Goal: Task Accomplishment & Management: Complete application form

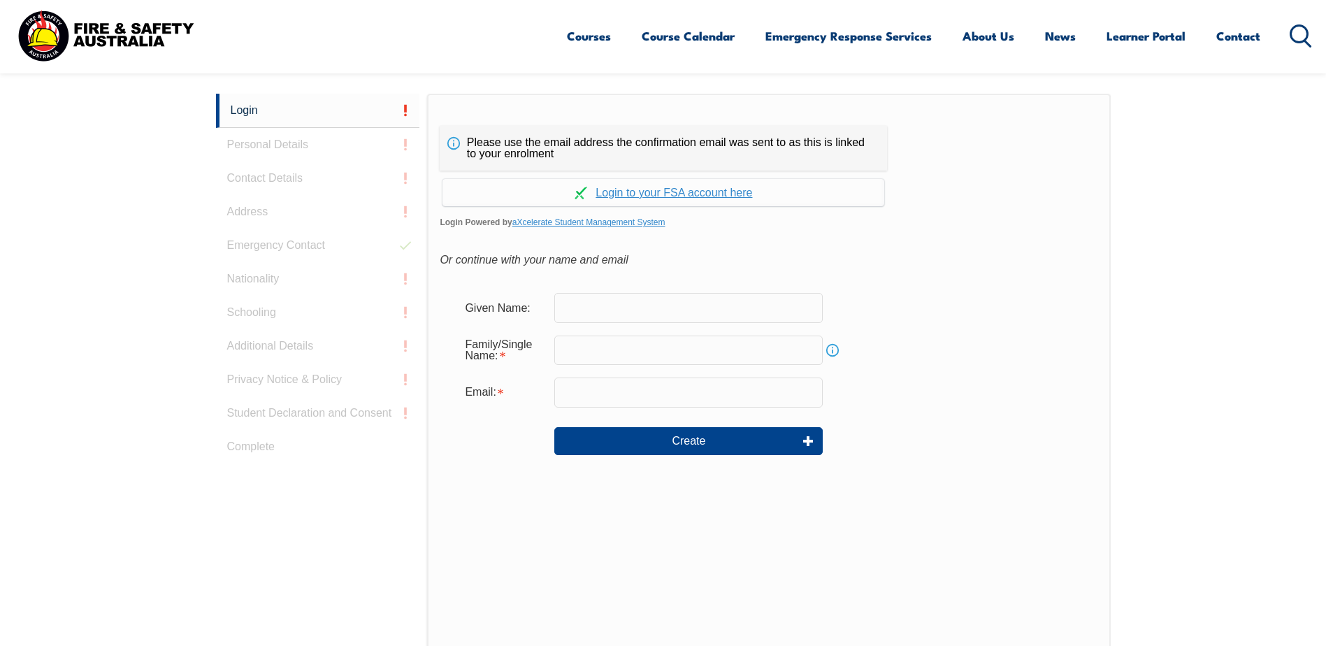
scroll to position [373, 0]
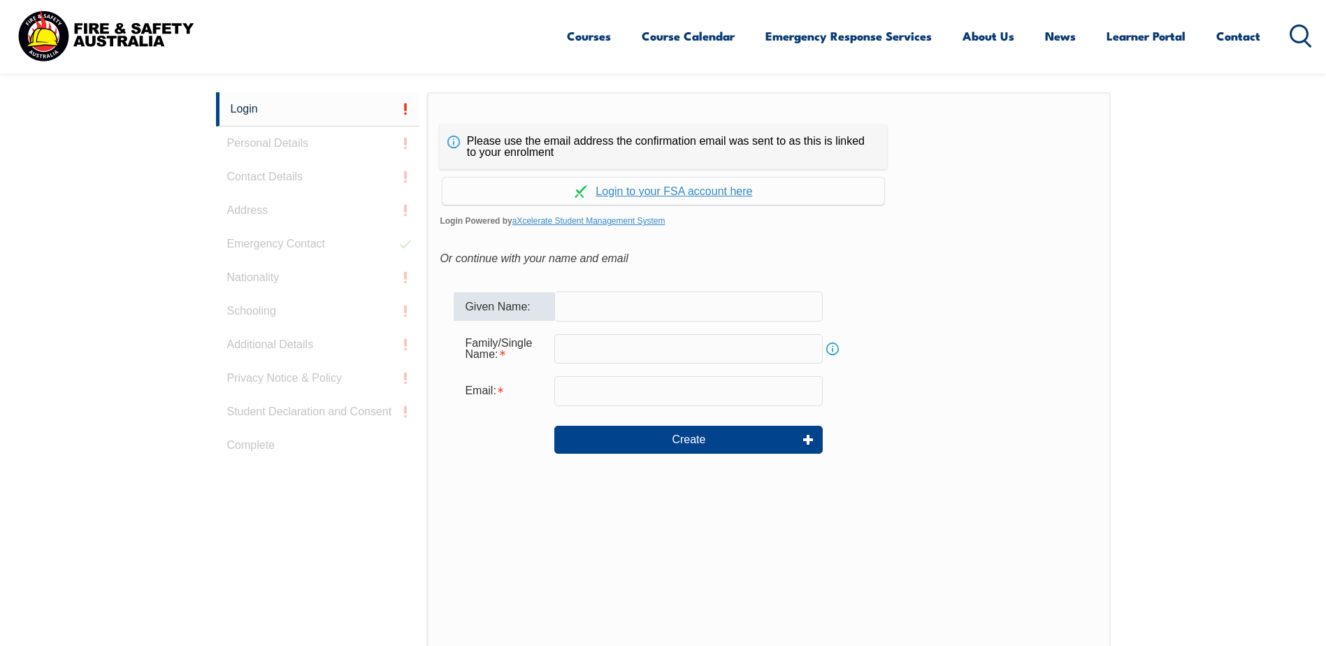
click at [580, 307] on input "text" at bounding box center [688, 306] width 268 height 29
type input "Anna"
type input "Farr"
type input "anna@eurekaag.com.au"
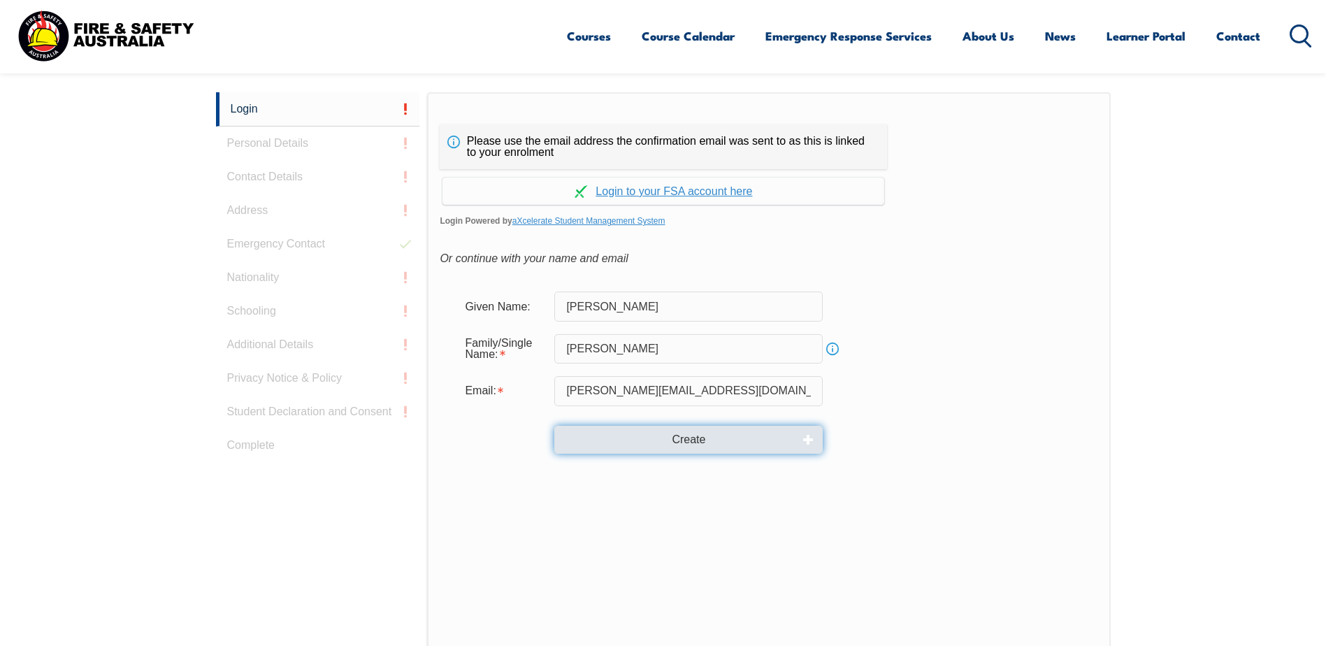
click at [686, 440] on button "Create" at bounding box center [688, 440] width 268 height 28
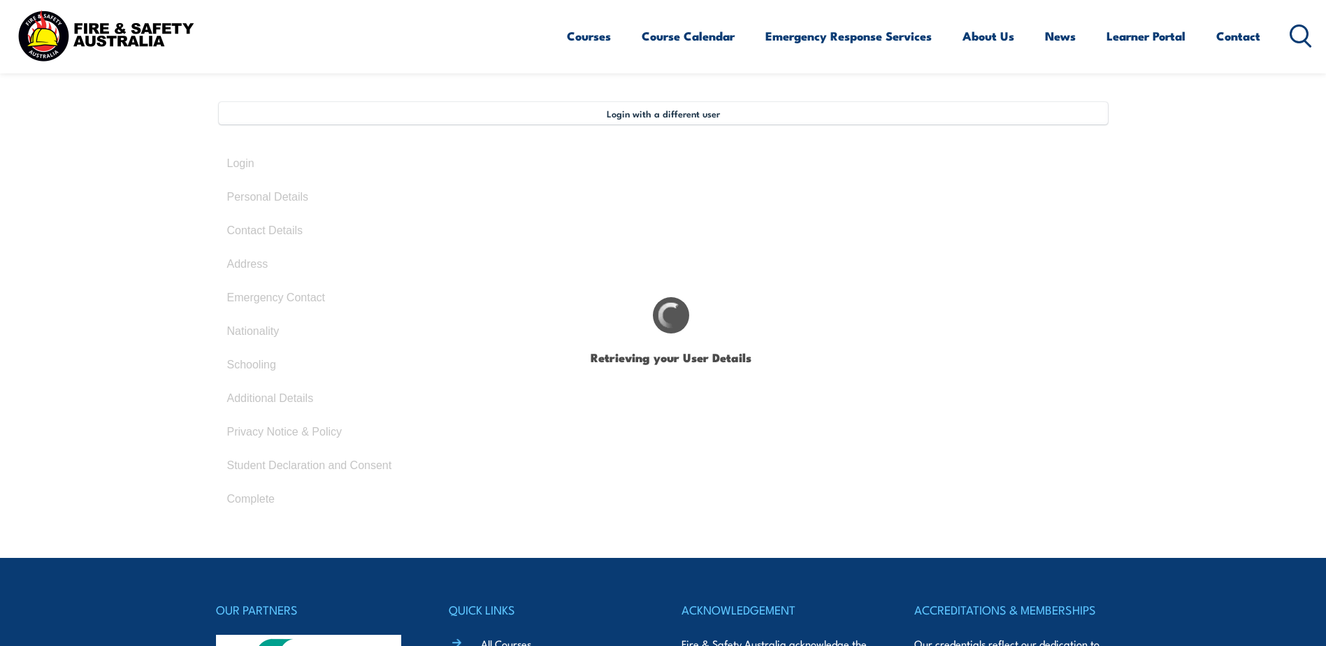
scroll to position [350, 0]
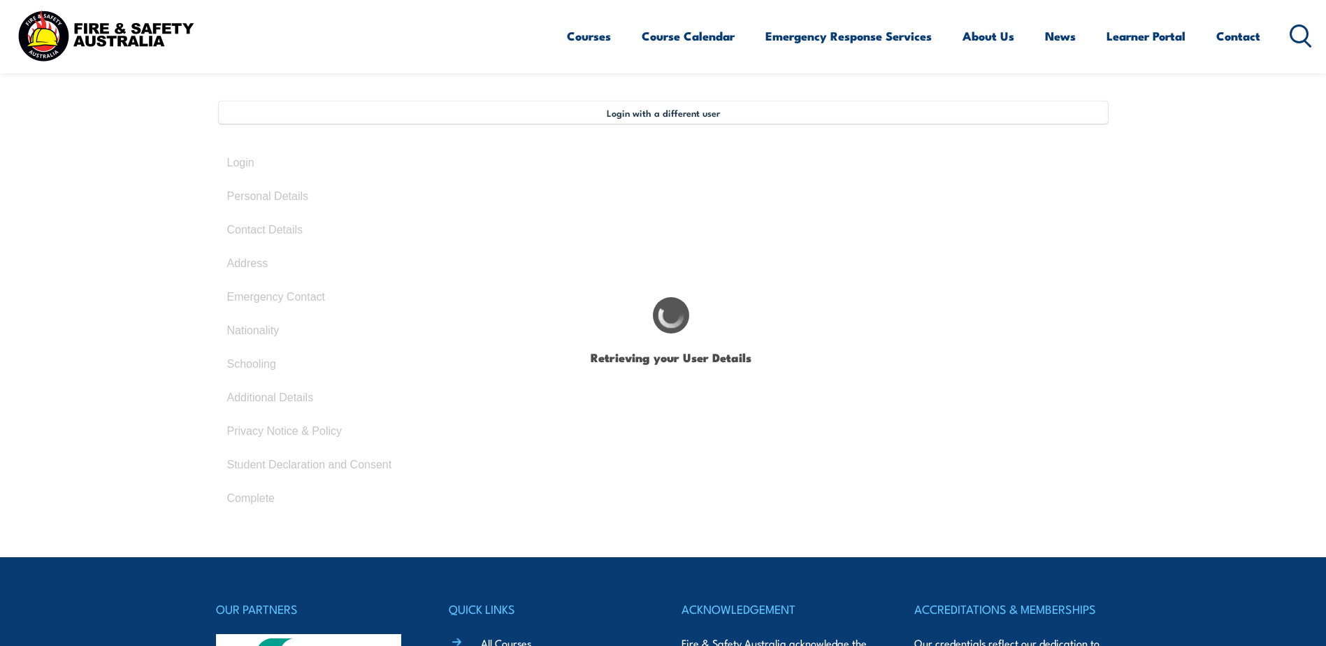
select select "Mrs"
type input "[PERSON_NAME]"
type input "February 24, 1967"
type input "3NUYG3DHR8"
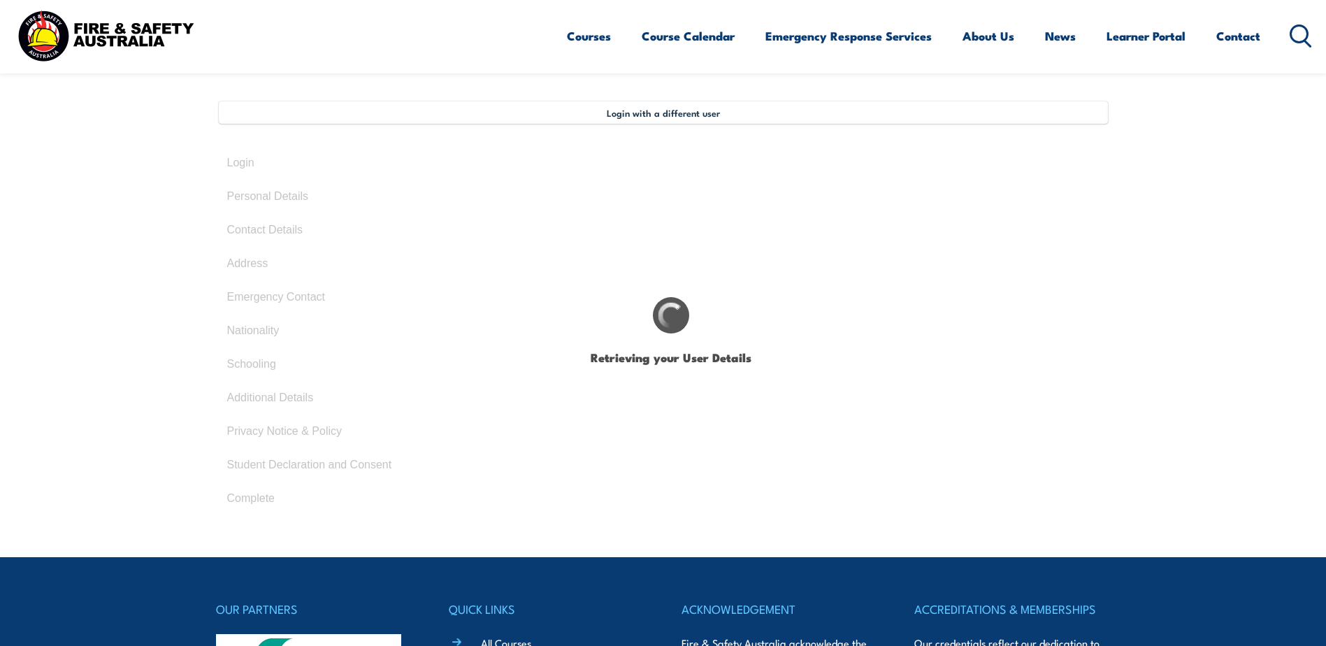
select select "F"
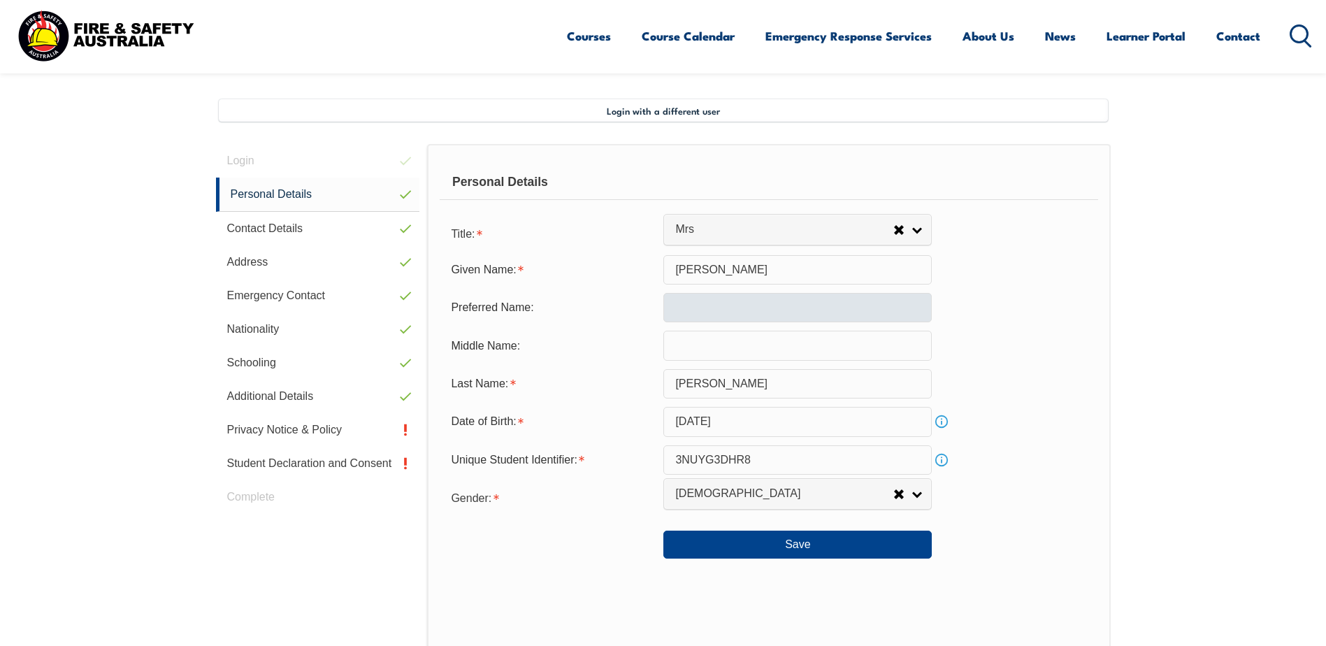
scroll to position [381, 0]
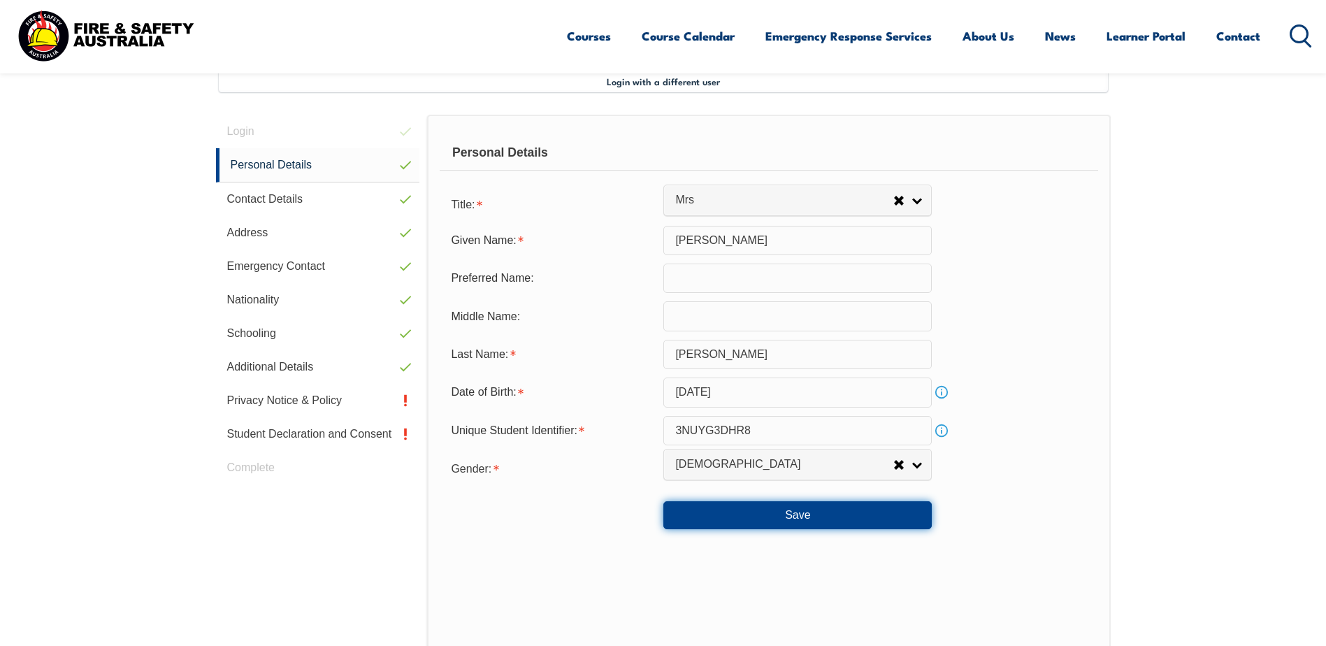
click at [740, 515] on button "Save" at bounding box center [797, 515] width 268 height 28
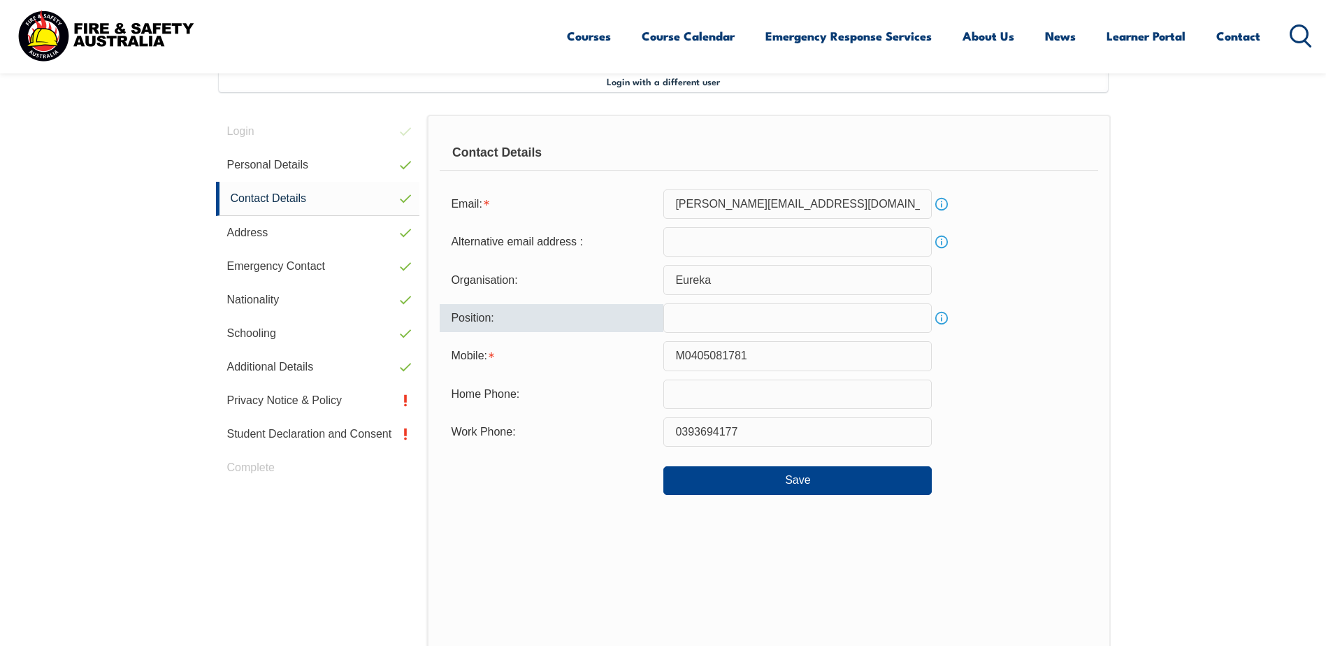
click at [710, 314] on input "text" at bounding box center [797, 317] width 268 height 29
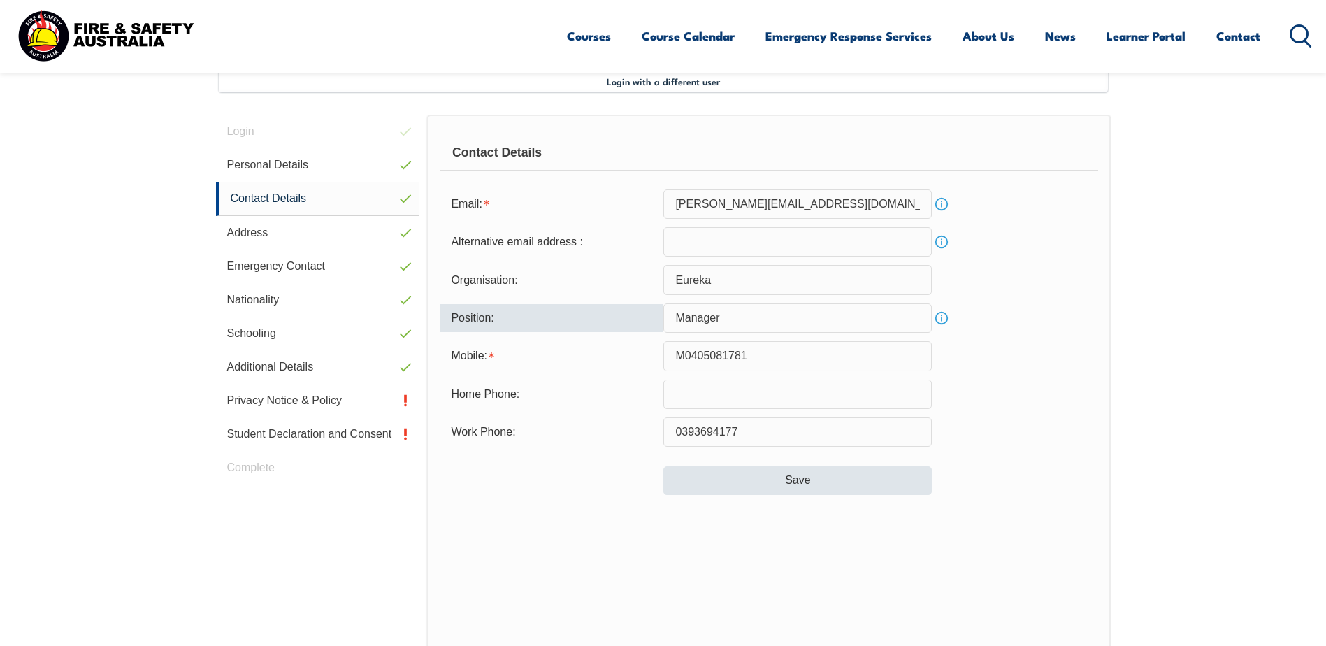
type input "Manager"
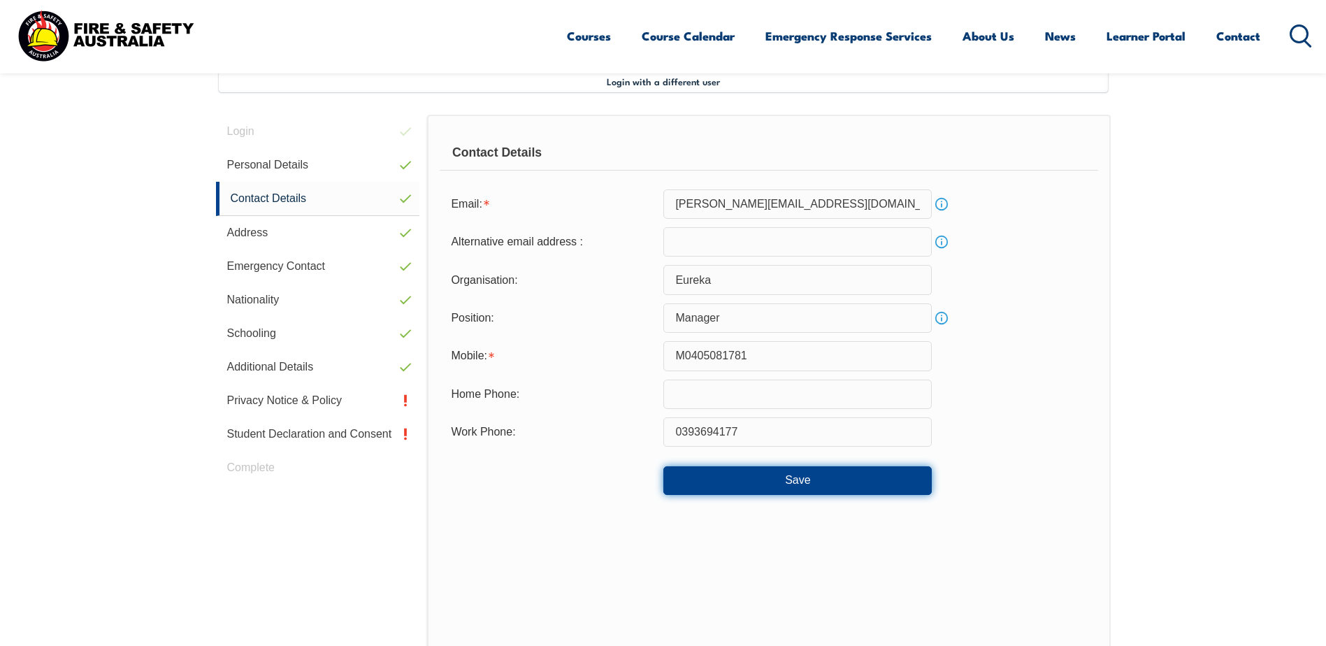
click at [735, 470] on button "Save" at bounding box center [797, 480] width 268 height 28
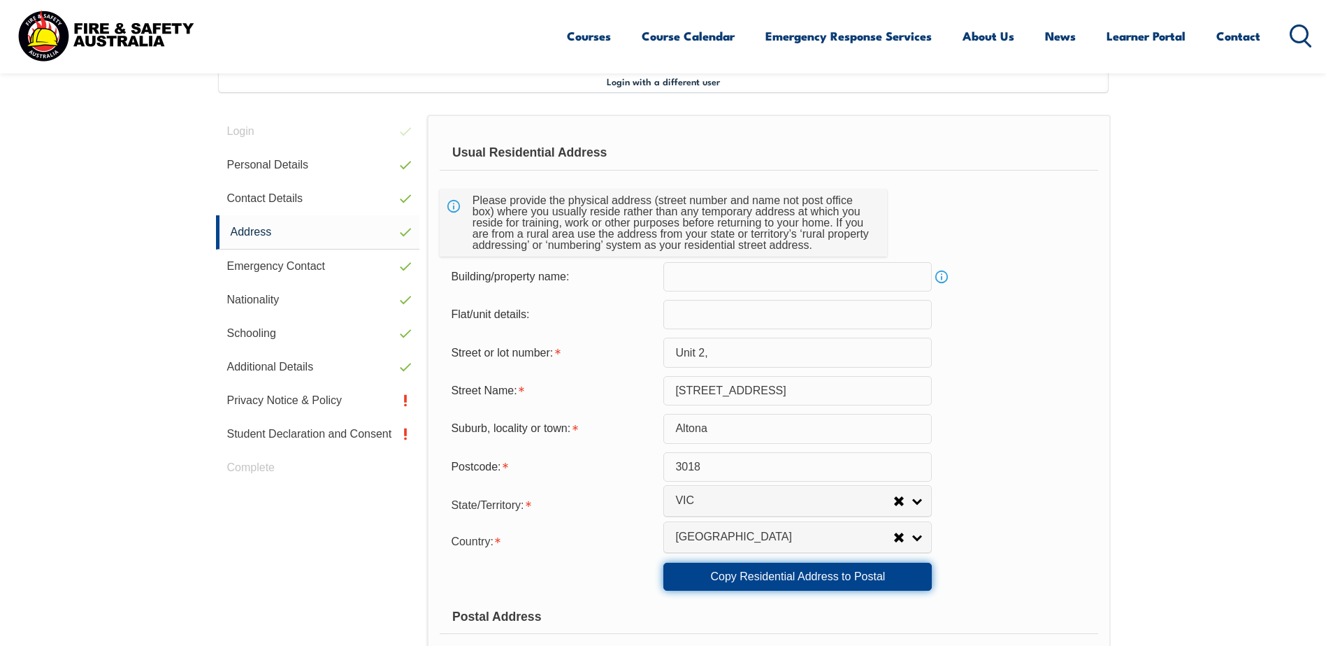
click at [715, 577] on link "Copy Residential Address to Postal" at bounding box center [797, 577] width 268 height 28
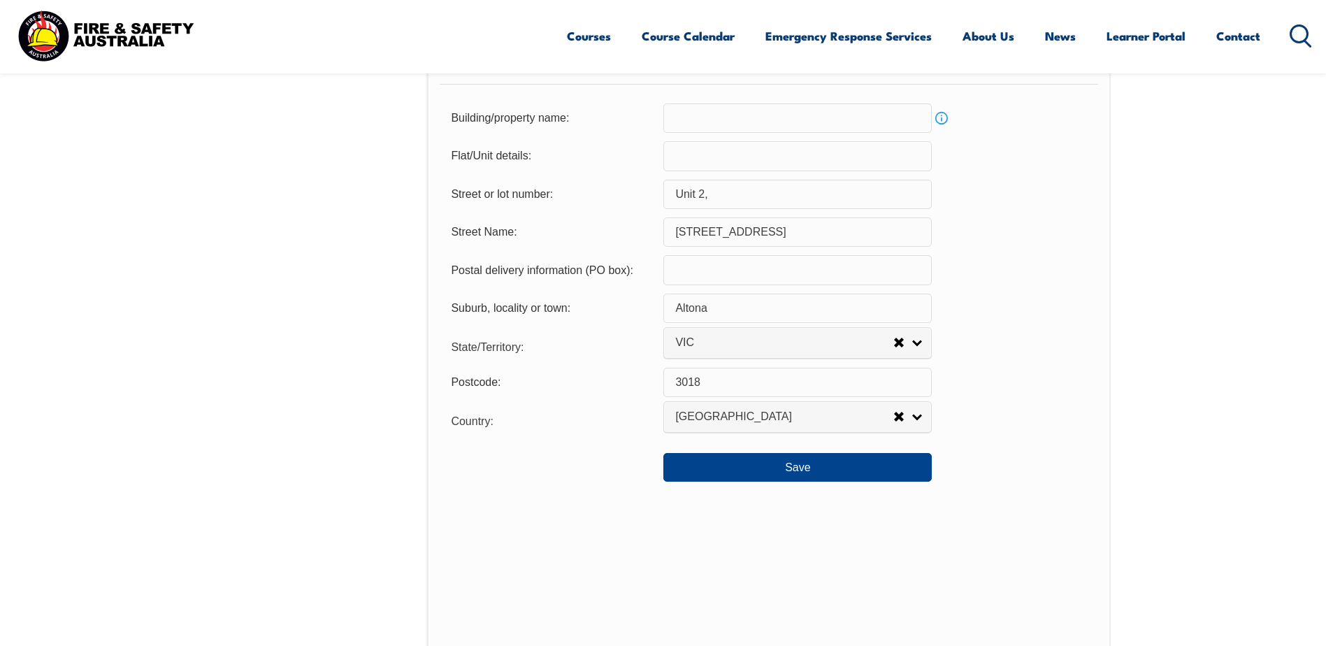
scroll to position [940, 0]
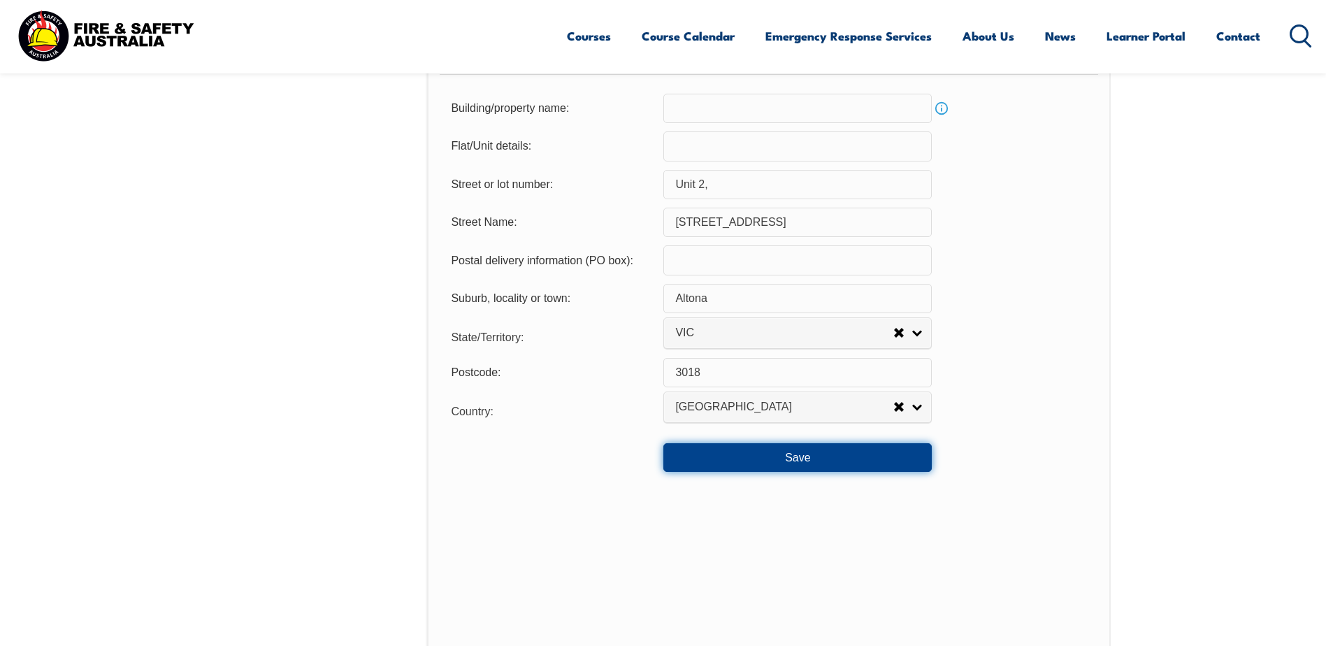
click at [784, 447] on button "Save" at bounding box center [797, 457] width 268 height 28
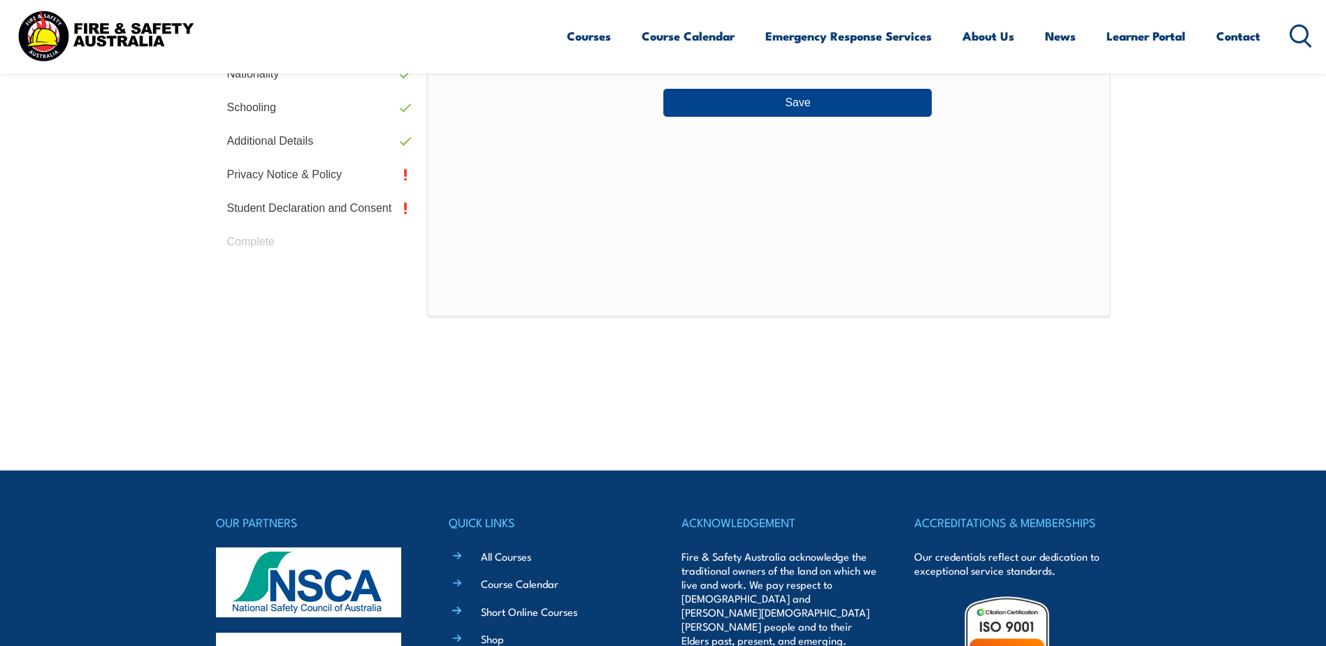
scroll to position [381, 0]
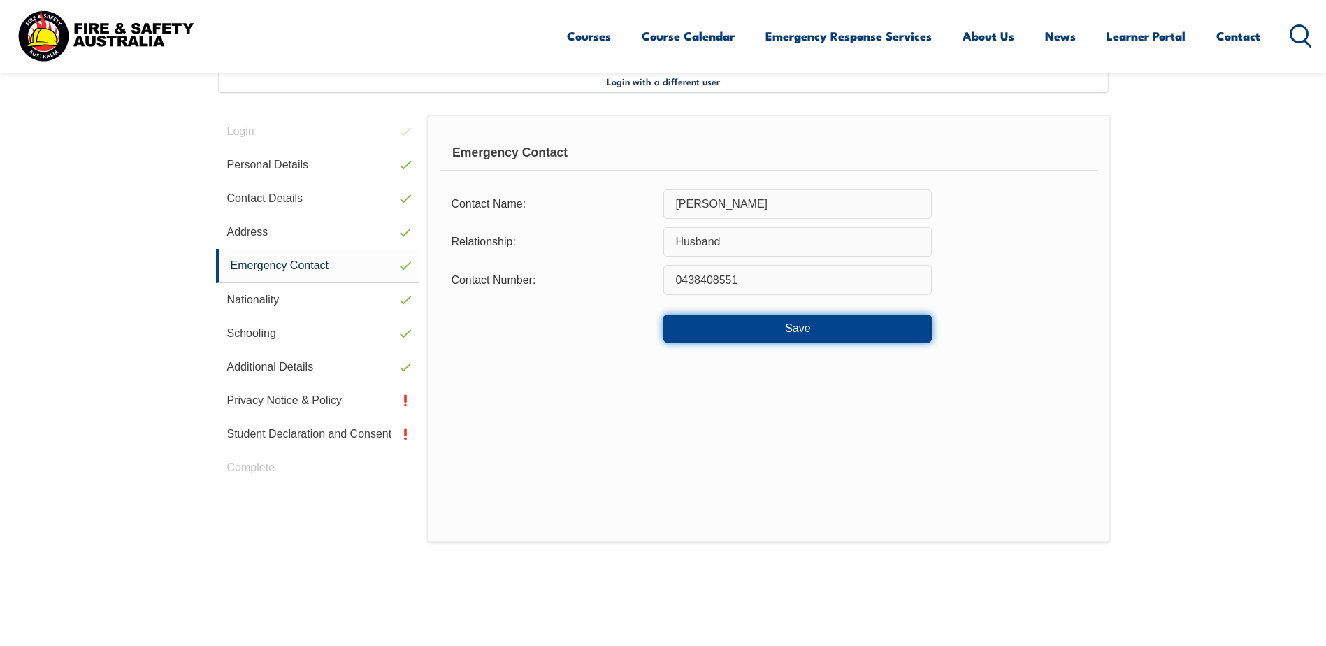
click at [782, 324] on button "Save" at bounding box center [797, 329] width 268 height 28
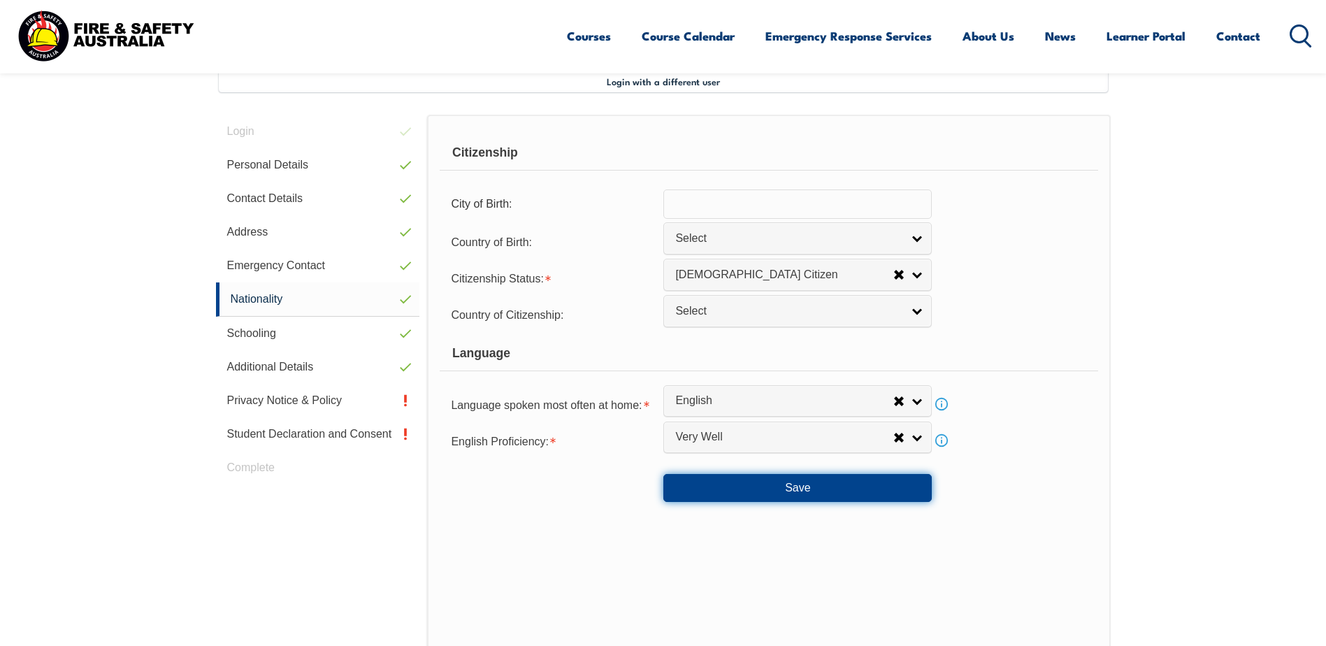
click at [801, 490] on button "Save" at bounding box center [797, 488] width 268 height 28
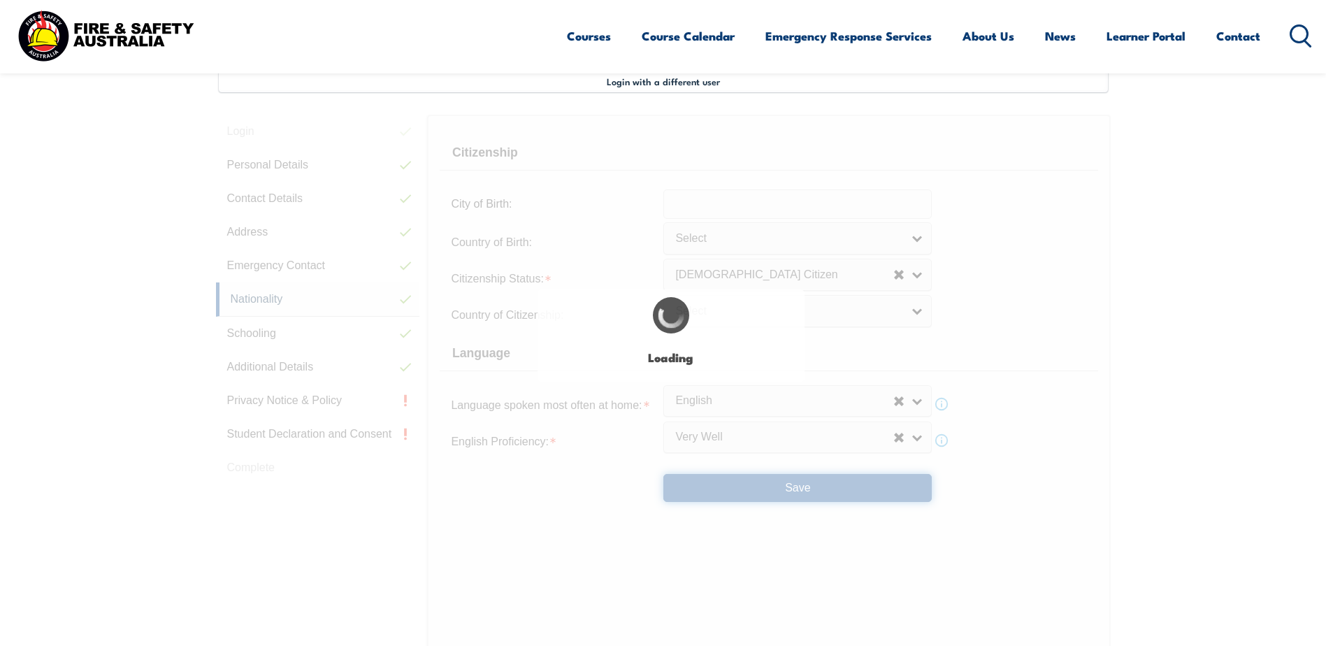
select select "false"
select select "true"
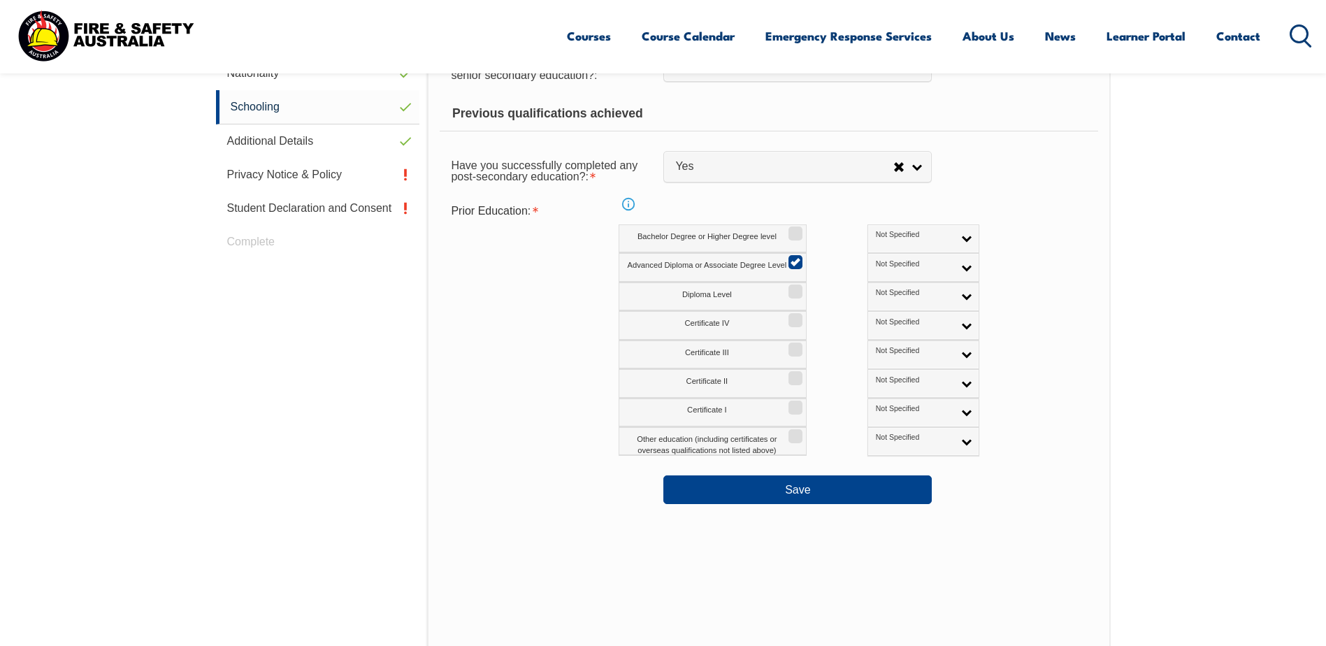
scroll to position [661, 0]
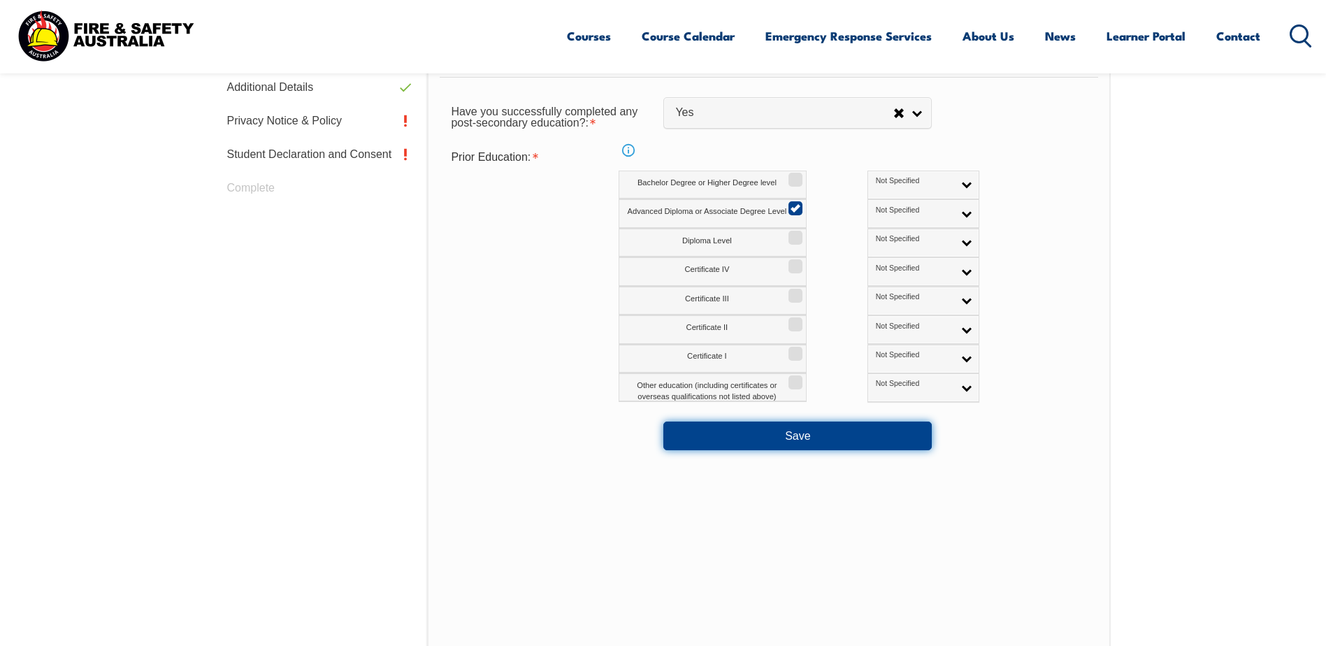
click at [877, 428] on button "Save" at bounding box center [797, 436] width 268 height 28
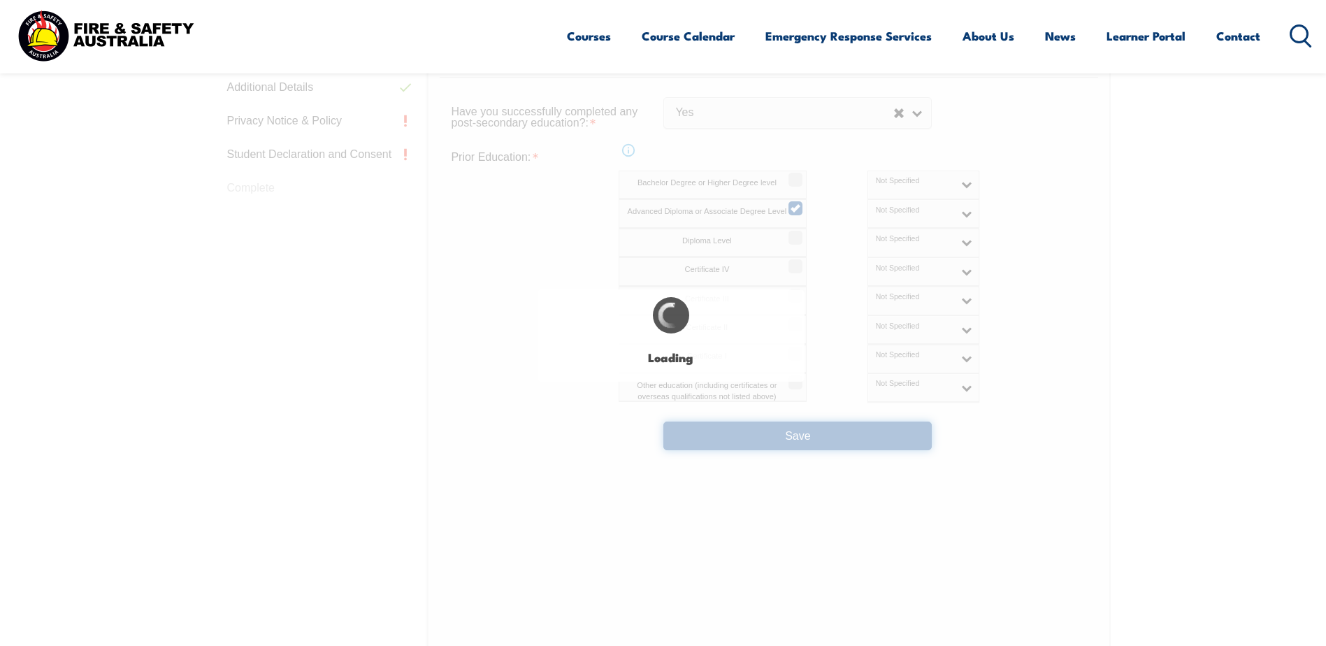
select select "false"
select select
select select "false"
select select "true"
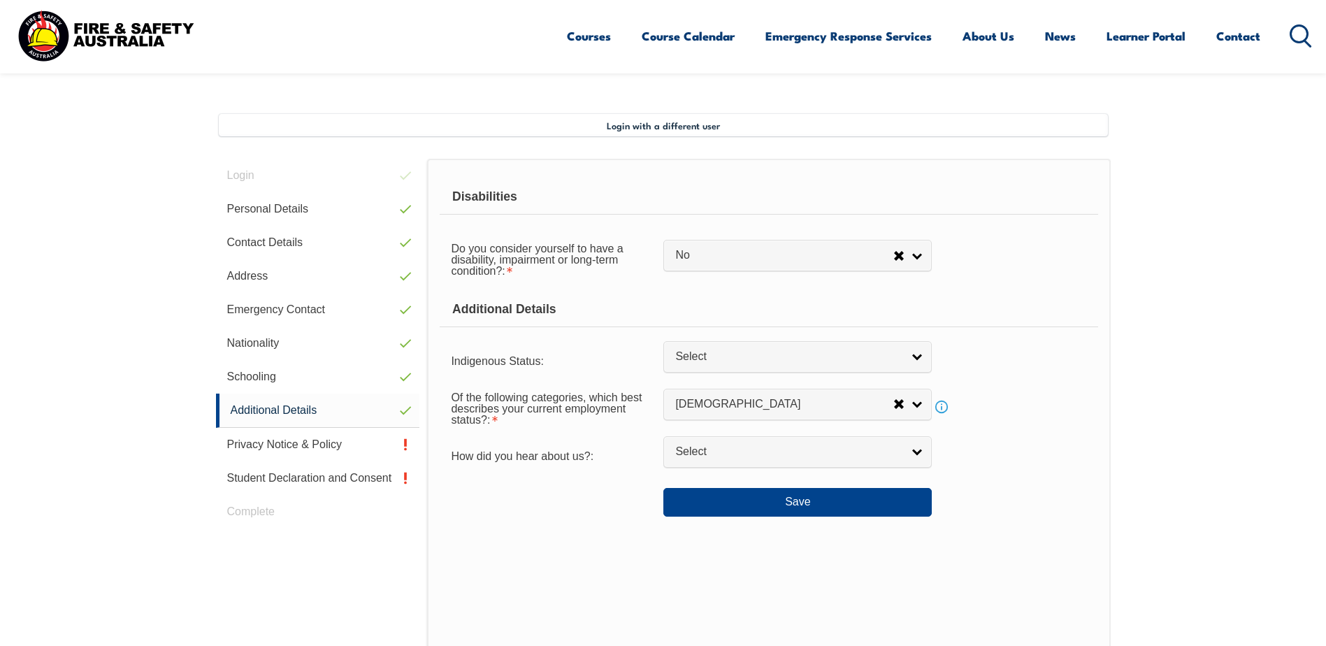
scroll to position [313, 0]
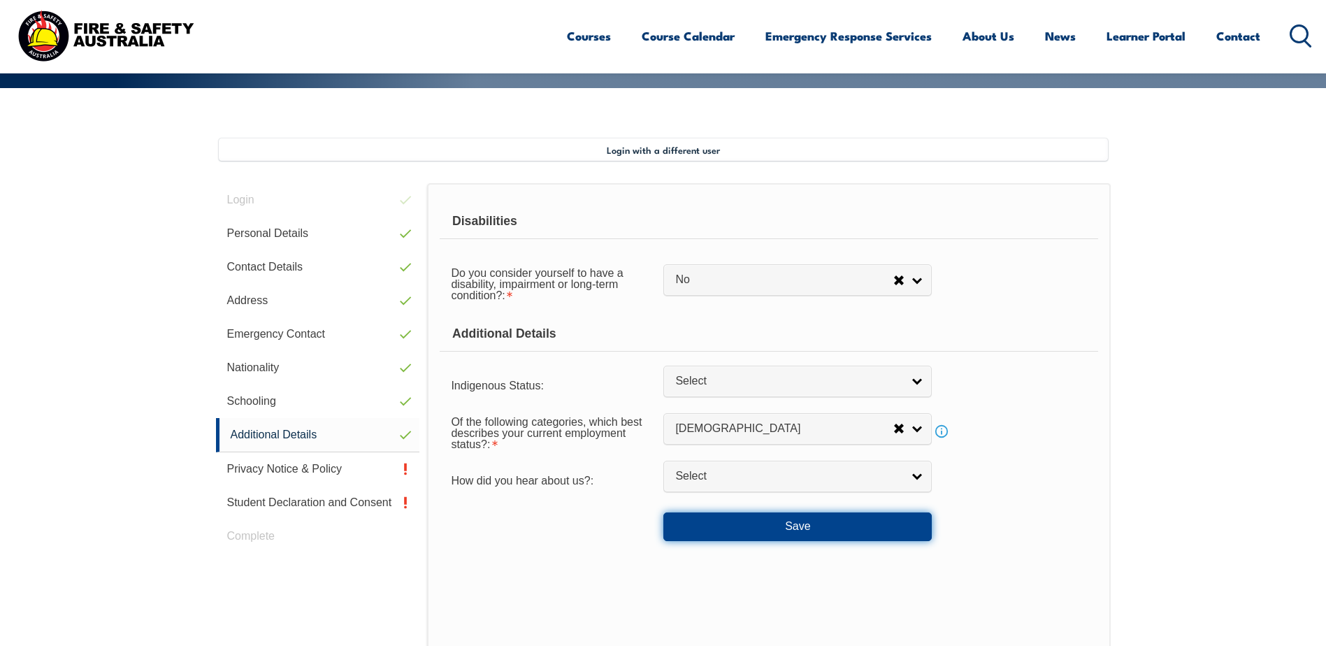
click at [824, 519] on button "Save" at bounding box center [797, 526] width 268 height 28
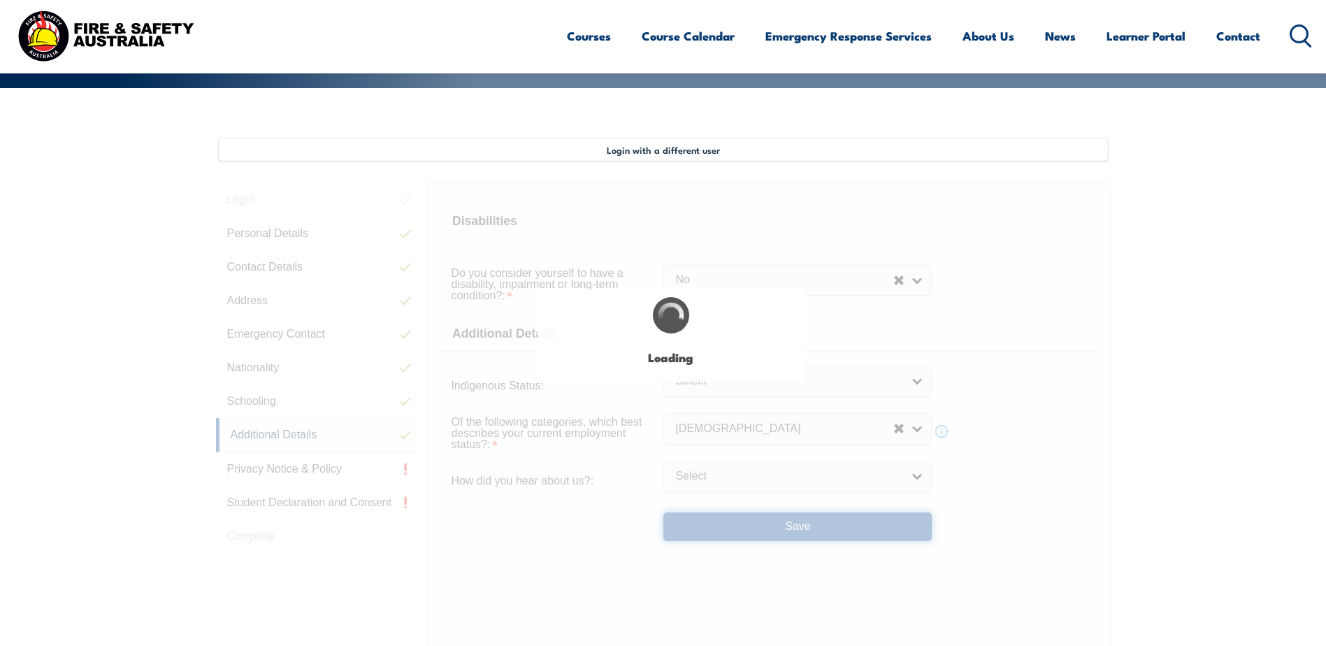
select select "false"
select select
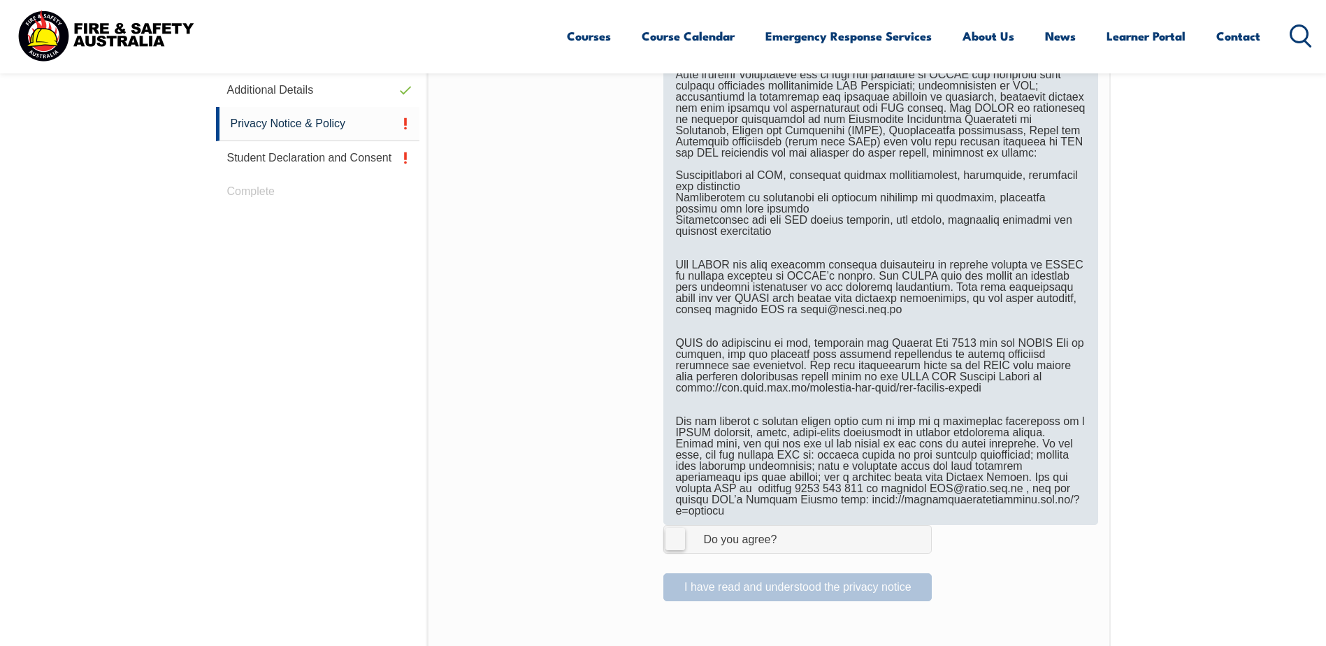
scroll to position [661, 0]
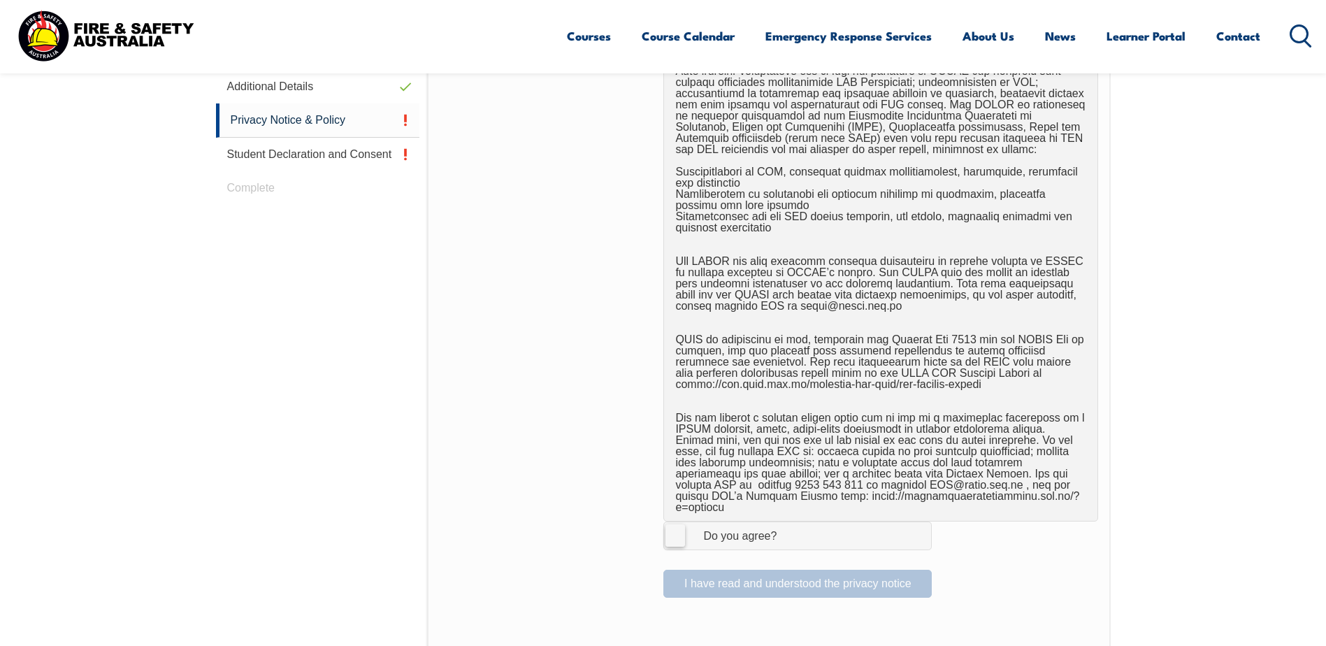
click at [673, 522] on label "I Agree Do you agree?" at bounding box center [797, 536] width 268 height 28
click at [788, 522] on input "I Agree Do you agree?" at bounding box center [800, 535] width 24 height 27
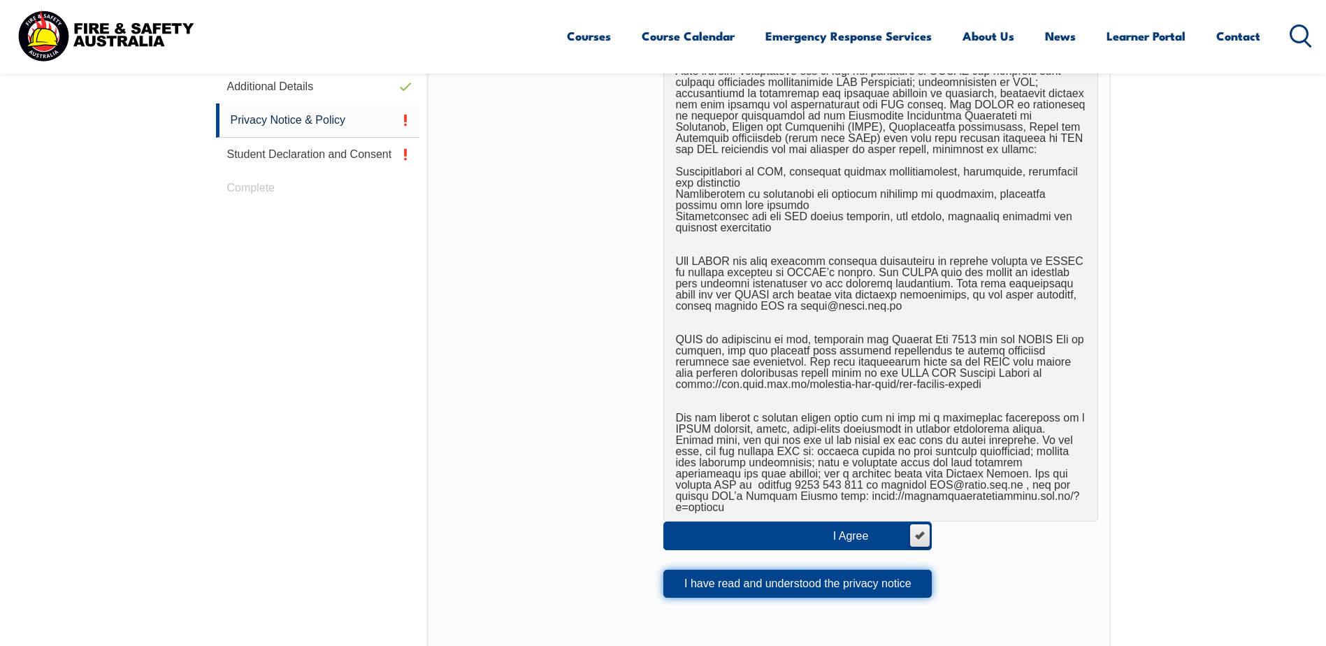
click at [753, 570] on button "I have read and understood the privacy notice" at bounding box center [797, 584] width 268 height 28
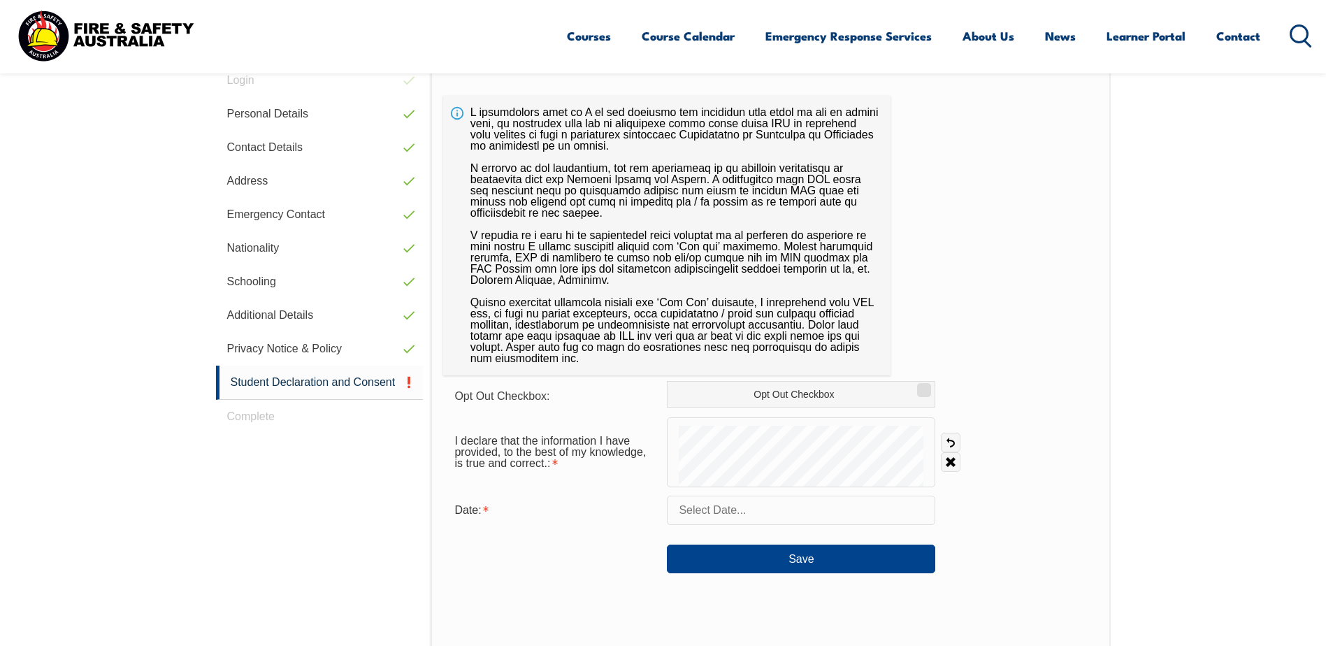
scroll to position [381, 0]
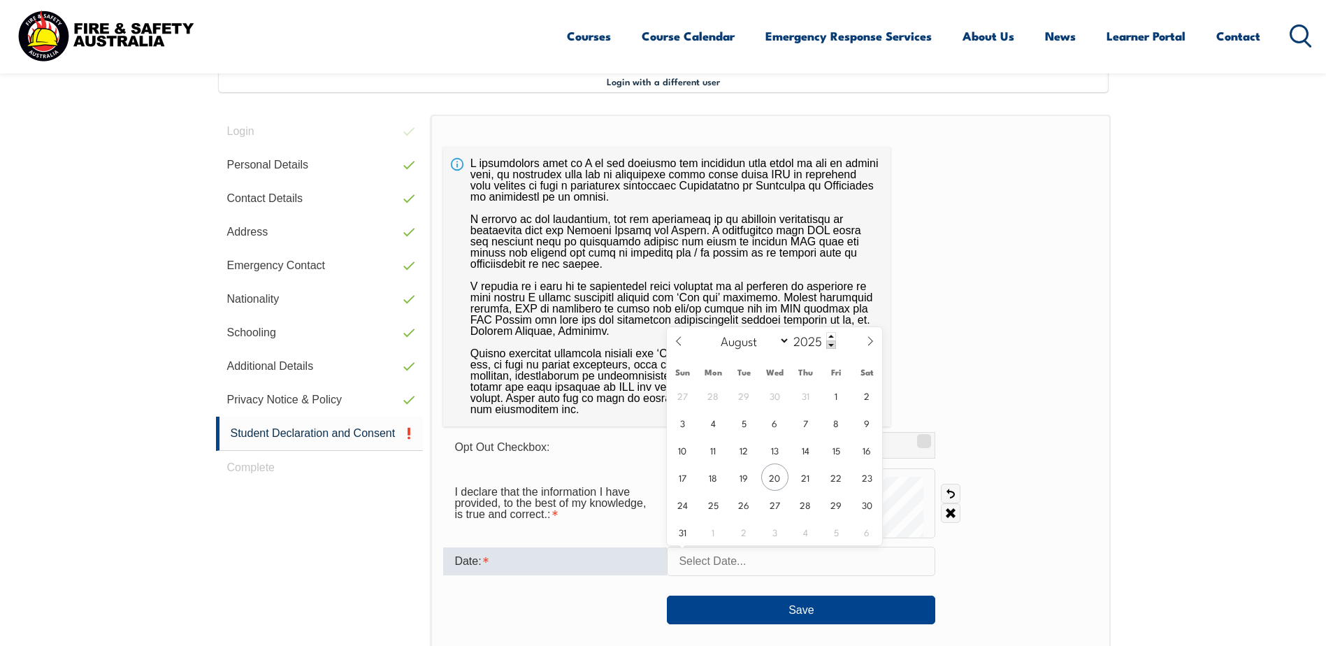
click at [717, 566] on input "text" at bounding box center [801, 561] width 268 height 29
click at [771, 473] on span "20" at bounding box center [774, 477] width 27 height 27
type input "August 20, 2025"
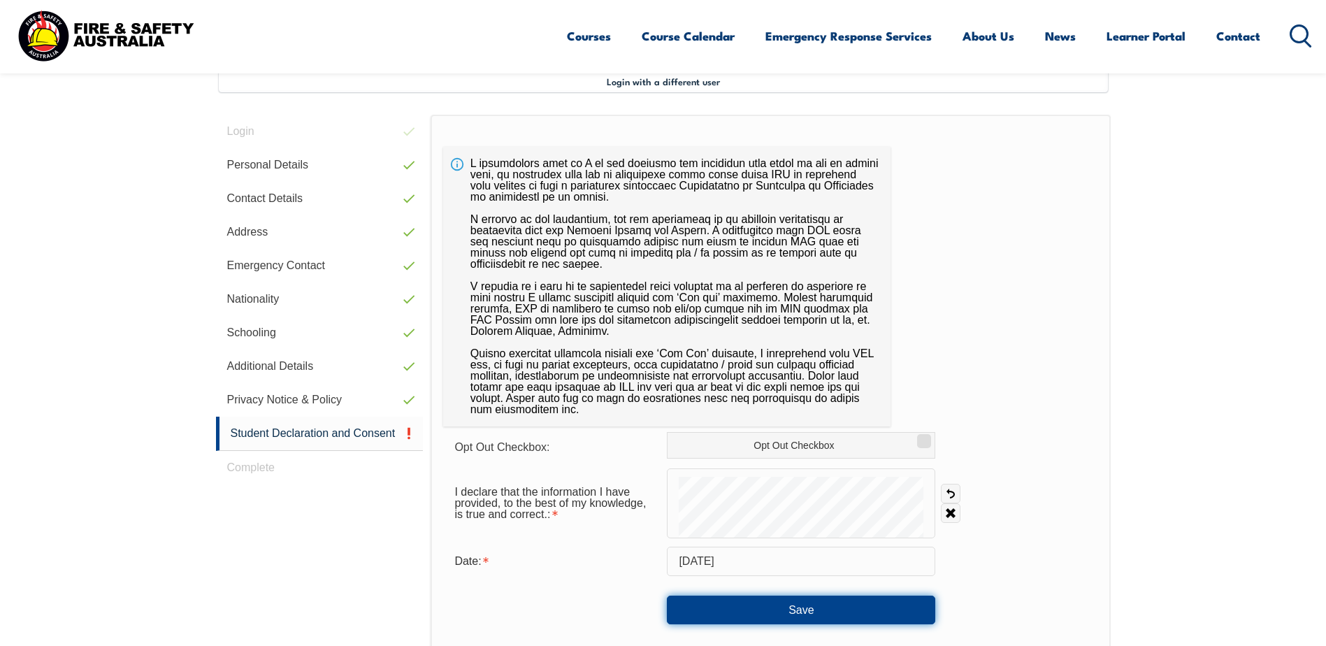
click at [822, 603] on button "Save" at bounding box center [801, 610] width 268 height 28
